Goal: Information Seeking & Learning: Find specific fact

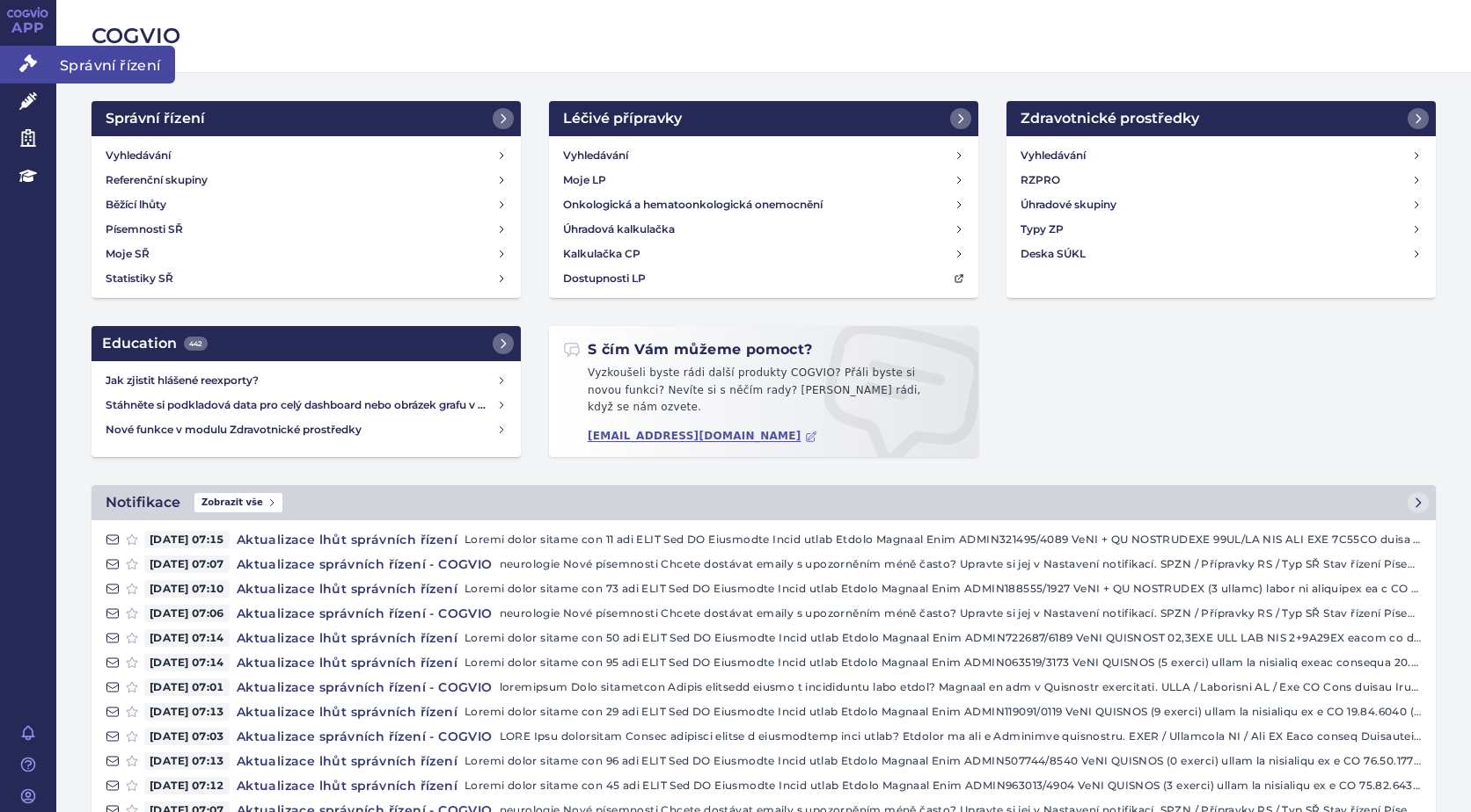
click at [39, 56] on link "Správní řízení" at bounding box center [28, 63] width 57 height 37
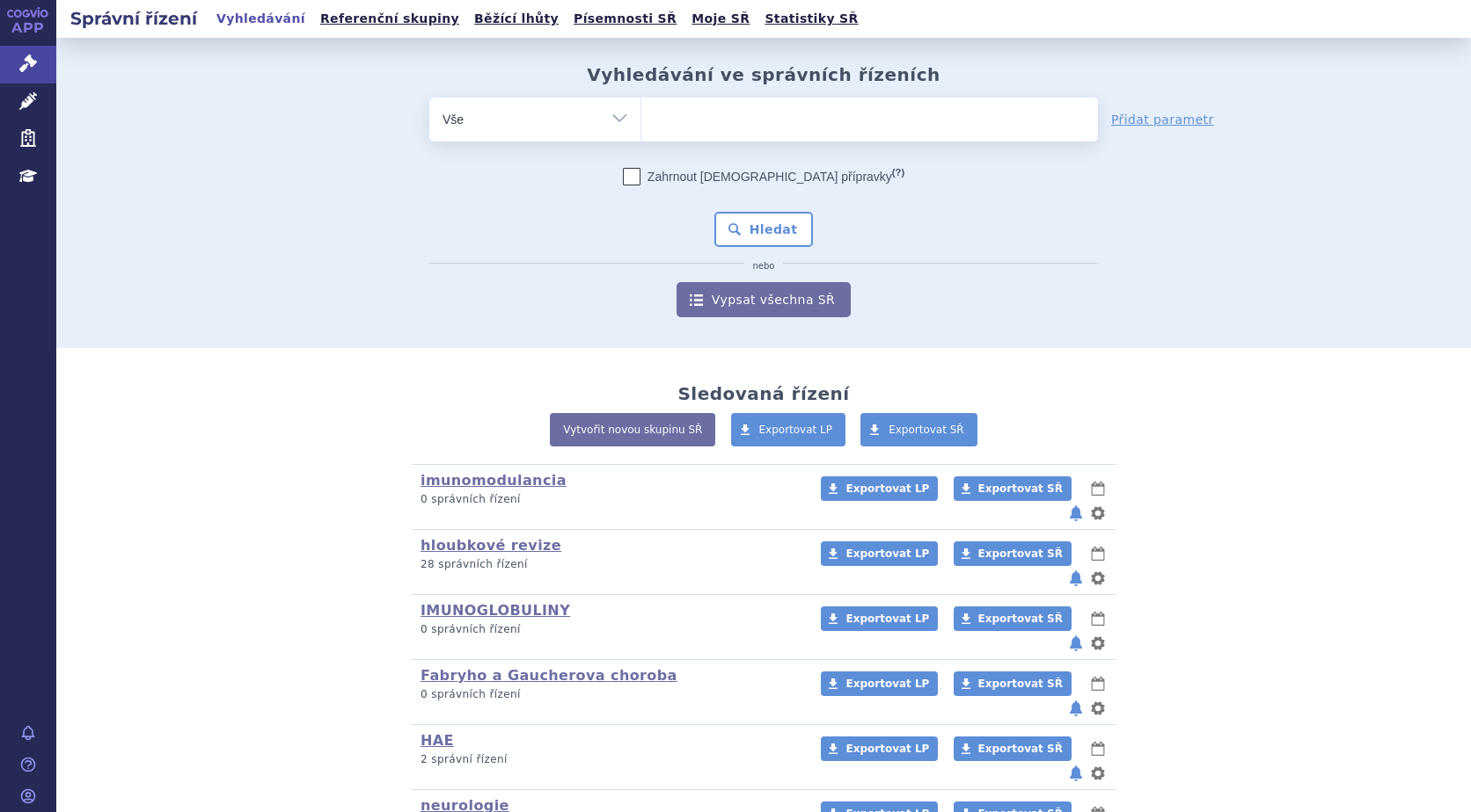
click at [702, 117] on ul at bounding box center [869, 115] width 456 height 37
click at [641, 117] on select at bounding box center [641, 118] width 1 height 44
type input "si"
type input "sian"
type input "siana"
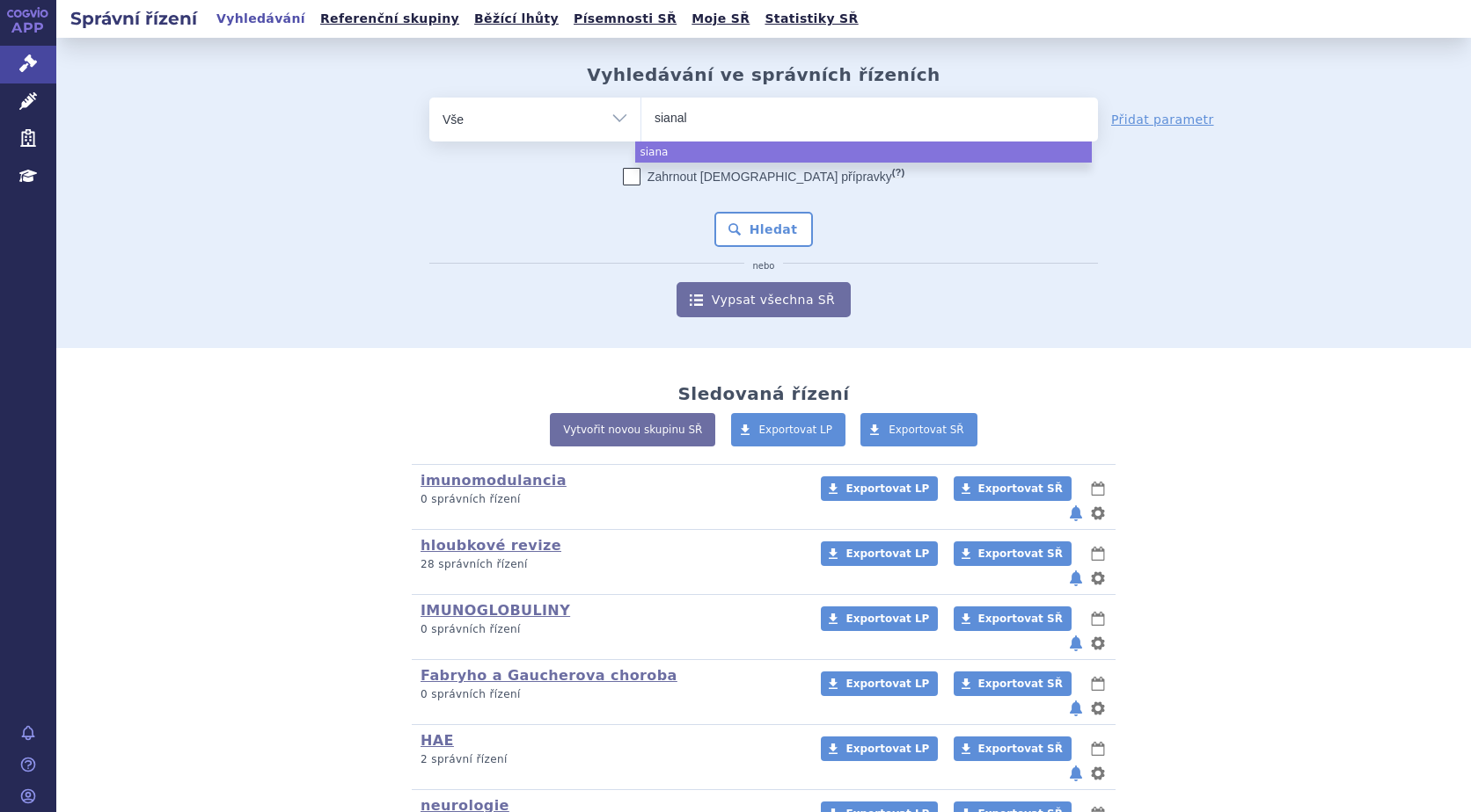
type input "sianala"
type input "sianalar"
select select "sianalar"
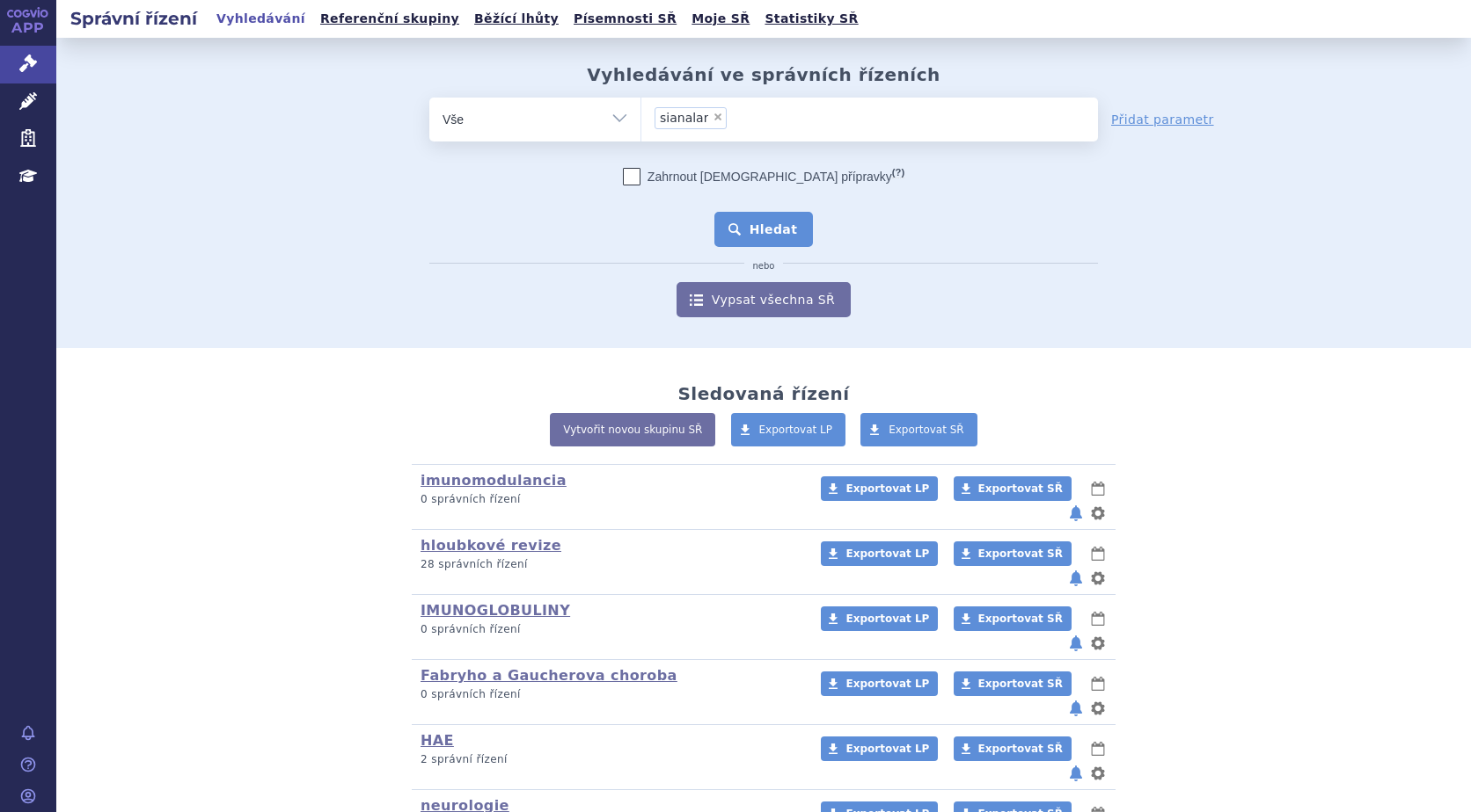
click at [742, 228] on button "Hledat" at bounding box center [763, 228] width 99 height 35
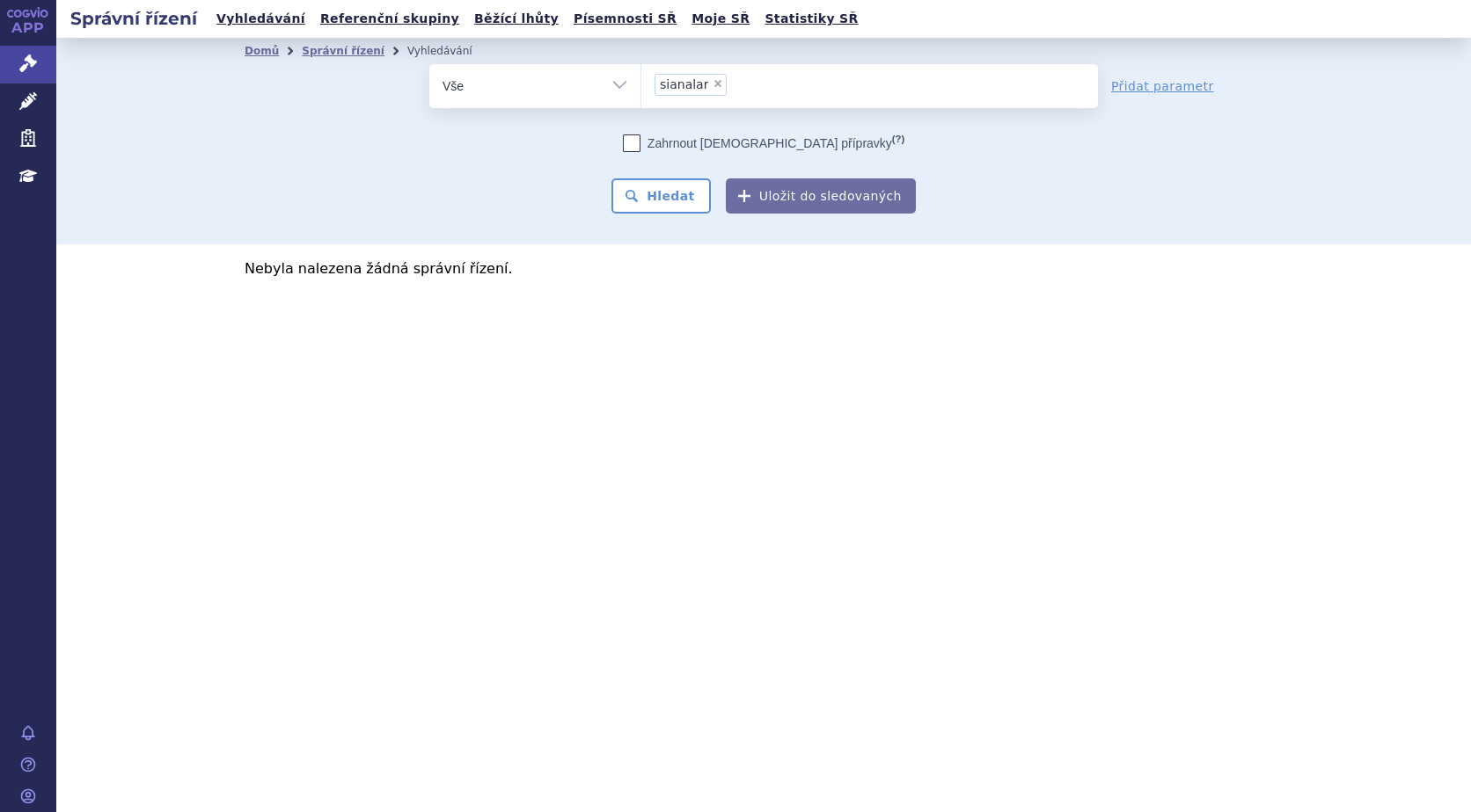
click at [712, 80] on span "×" at bounding box center [717, 83] width 10 height 10
click at [641, 80] on select "sianalar" at bounding box center [641, 85] width 1 height 44
select select
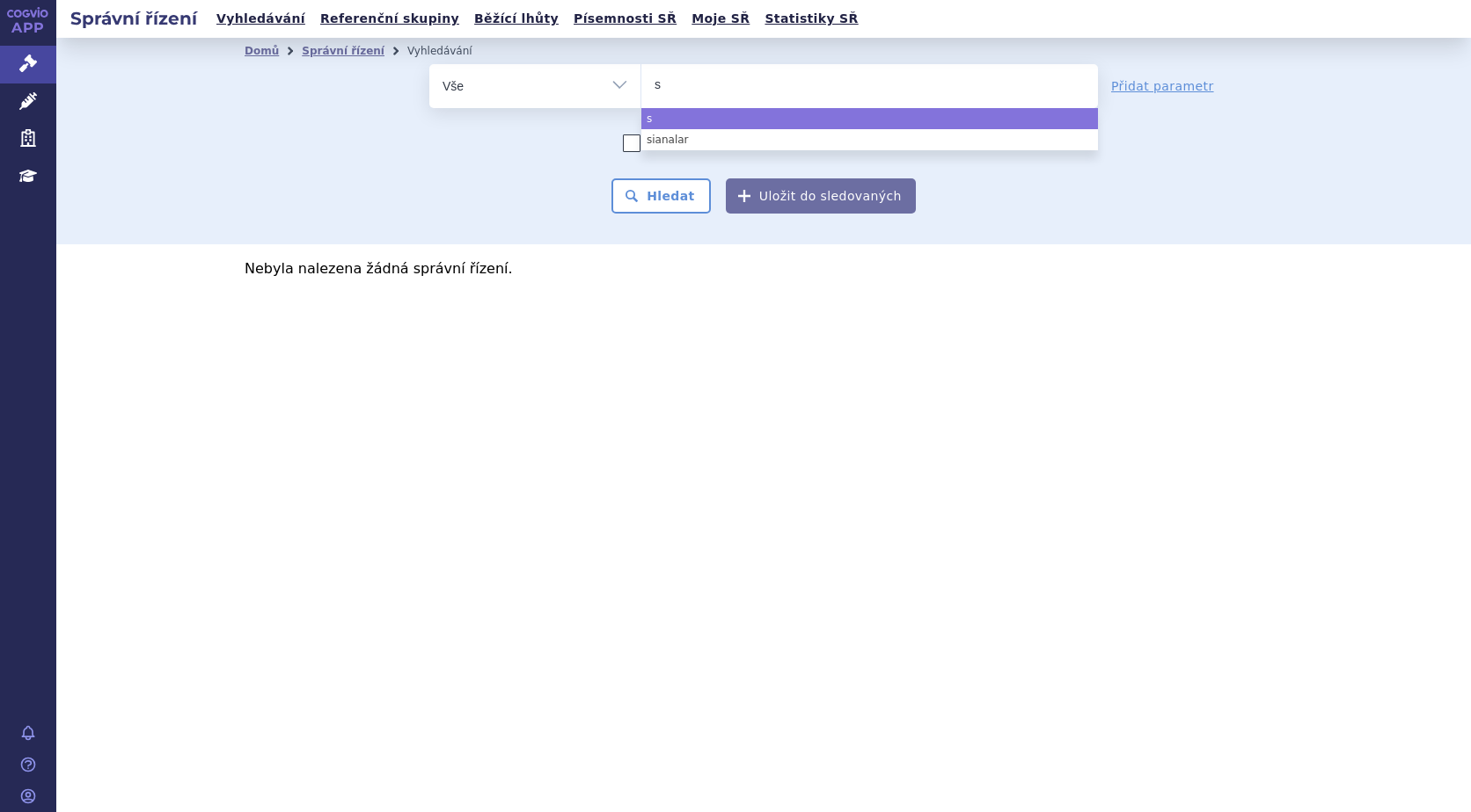
type input "si"
type input "sia"
type input "sian"
type input "sia"
type input "si"
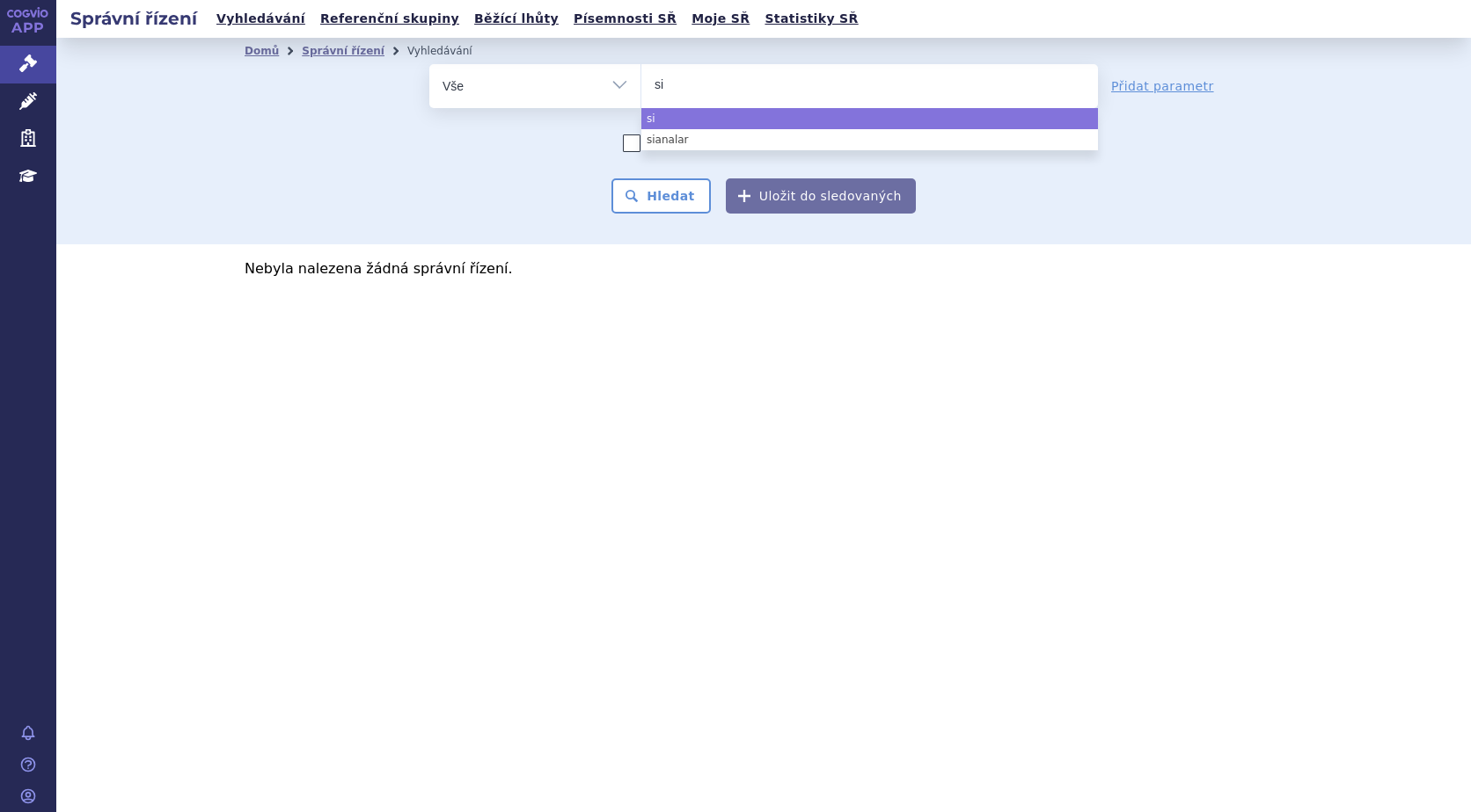
type input "sia"
type input "siala"
type input "sialan"
type input "sialanar"
select select "sialanar"
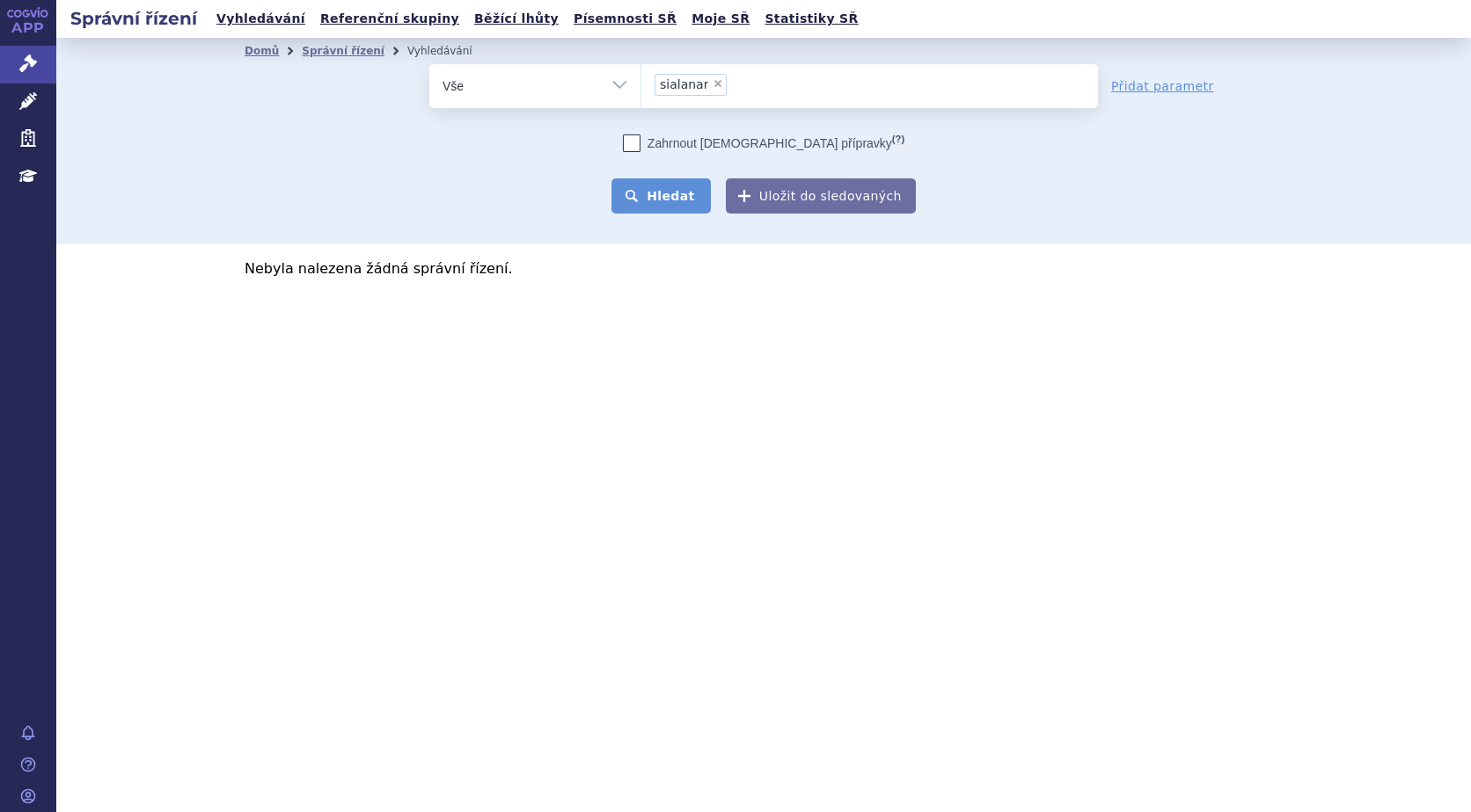
click at [685, 198] on button "Hledat" at bounding box center [660, 195] width 99 height 35
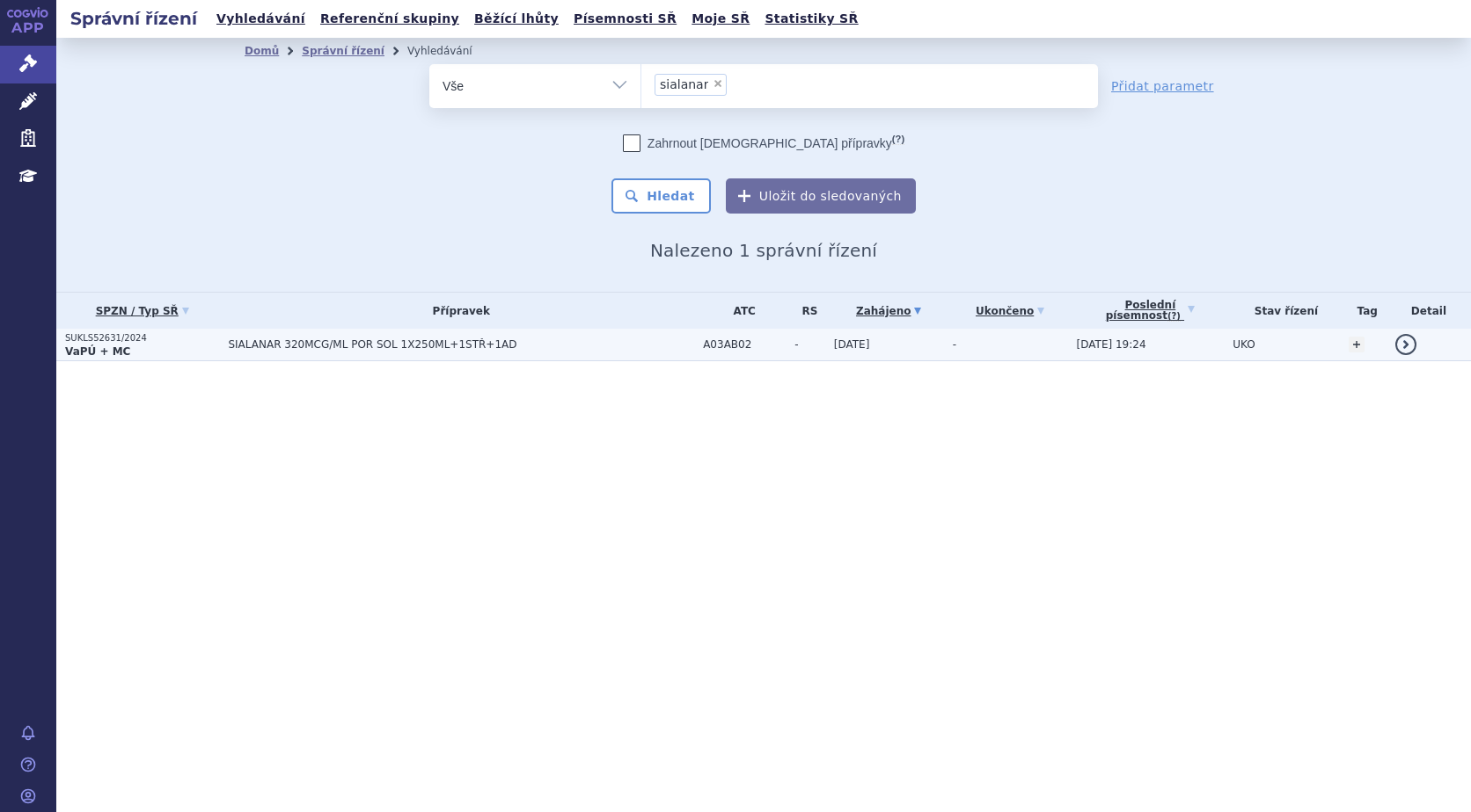
click at [247, 351] on span "SIALANAR 320MCG/ML POR SOL 1X250ML+1STŘ+1AD" at bounding box center [448, 345] width 440 height 12
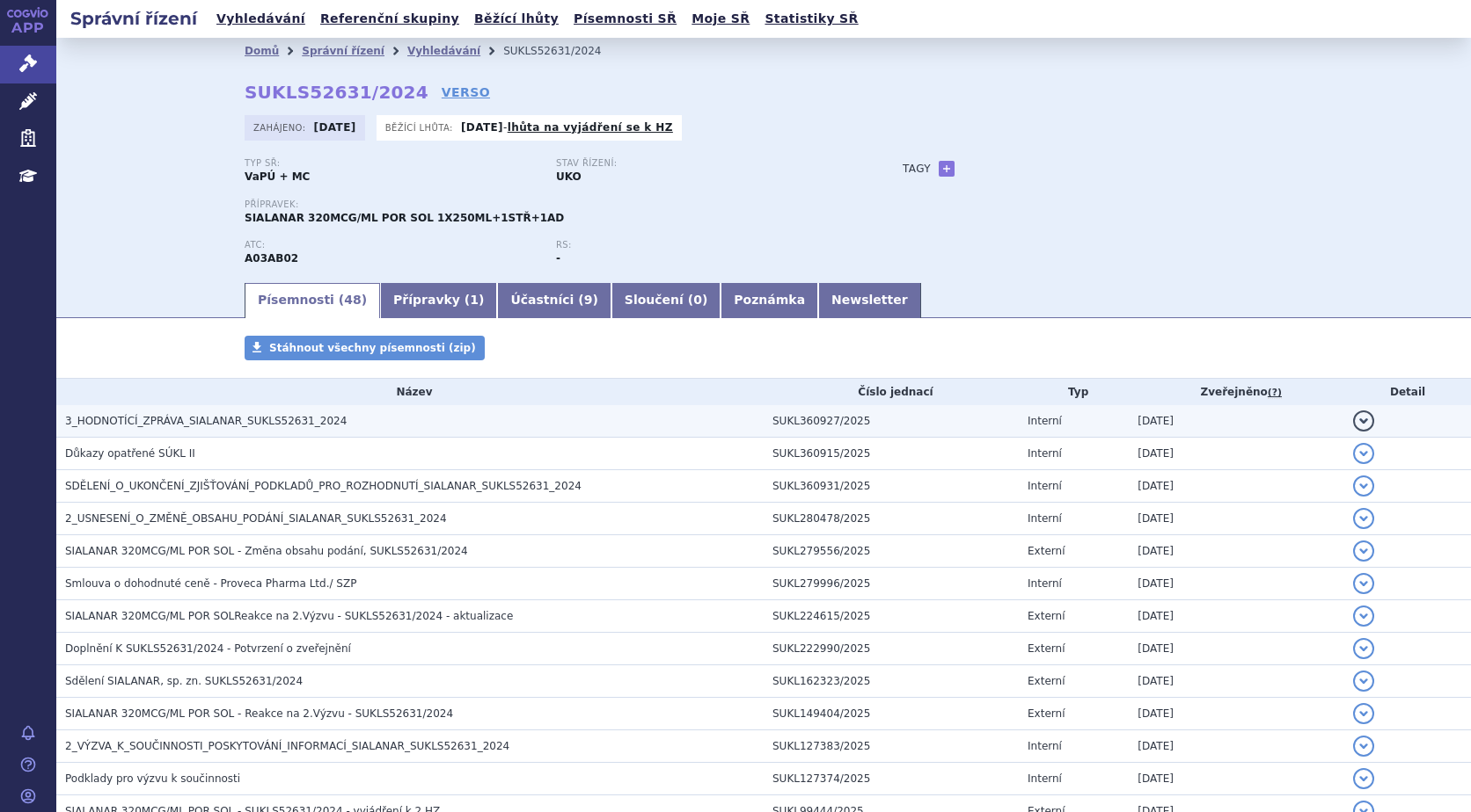
click at [233, 417] on span "3_HODNOTÍCÍ_ZPRÁVA_SIALANAR_SUKLS52631_2024" at bounding box center [206, 421] width 282 height 12
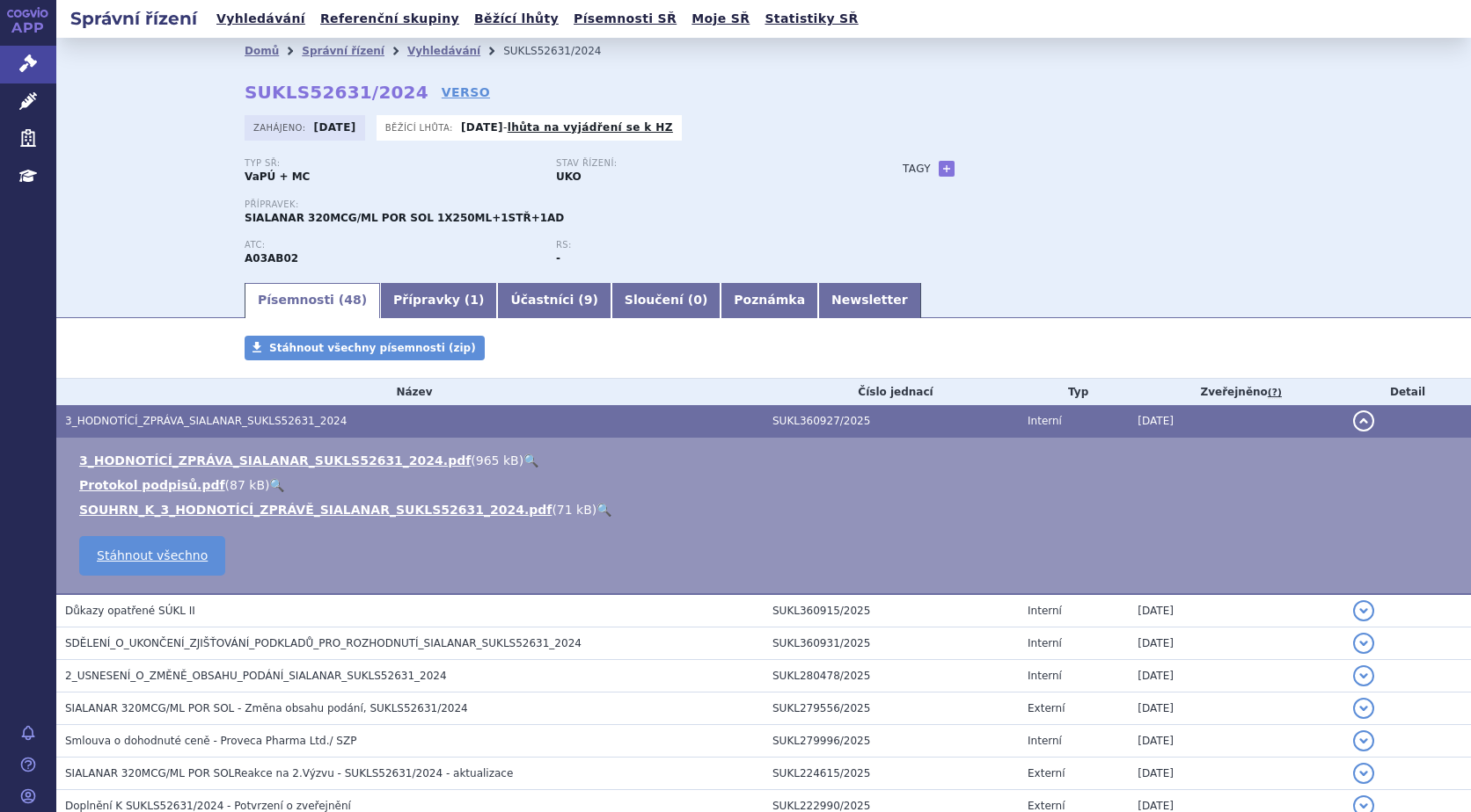
click at [523, 465] on link "🔍" at bounding box center [531, 461] width 15 height 14
